Goal: Task Accomplishment & Management: Use online tool/utility

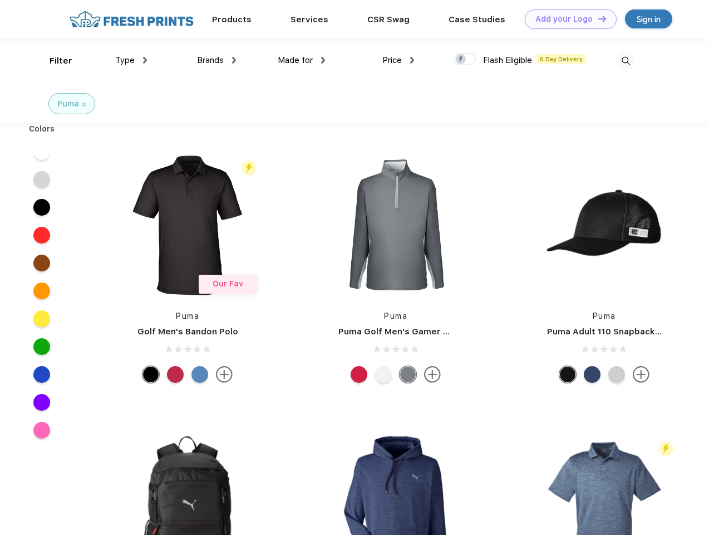
click at [567, 19] on link "Add your Logo Design Tool" at bounding box center [571, 18] width 92 height 19
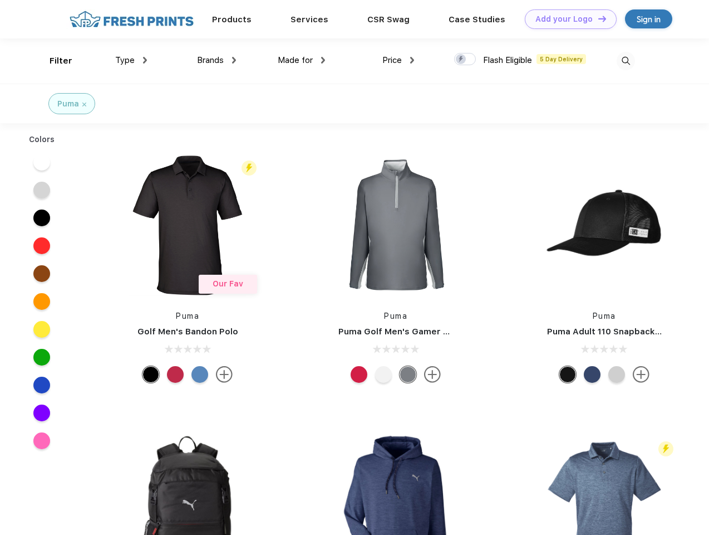
click at [0, 0] on div "Design Tool" at bounding box center [0, 0] width 0 height 0
click at [597, 18] on link "Add your Logo Design Tool" at bounding box center [571, 18] width 92 height 19
click at [53, 61] on div "Filter" at bounding box center [61, 61] width 23 height 13
click at [131, 60] on span "Type" at bounding box center [124, 60] width 19 height 10
click at [217, 60] on span "Brands" at bounding box center [210, 60] width 27 height 10
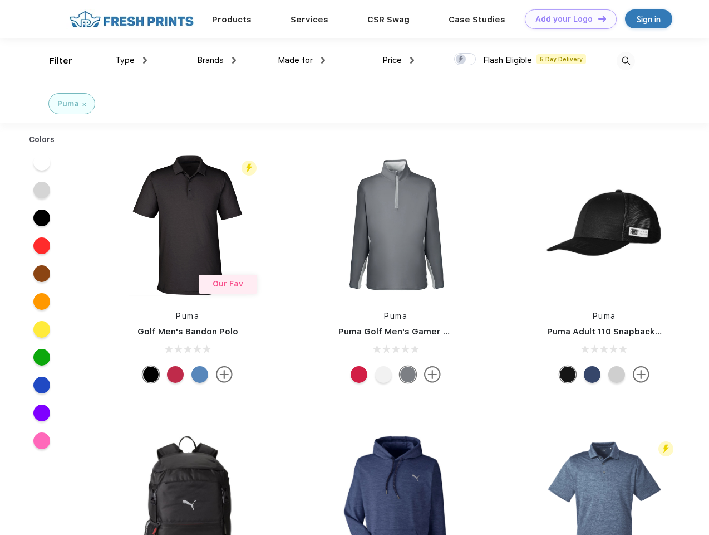
click at [302, 60] on span "Made for" at bounding box center [295, 60] width 35 height 10
click at [399, 60] on span "Price" at bounding box center [392, 60] width 19 height 10
click at [466, 60] on div at bounding box center [465, 59] width 22 height 12
click at [462, 60] on input "checkbox" at bounding box center [457, 55] width 7 height 7
click at [626, 61] on img at bounding box center [626, 61] width 18 height 18
